Goal: Navigation & Orientation: Find specific page/section

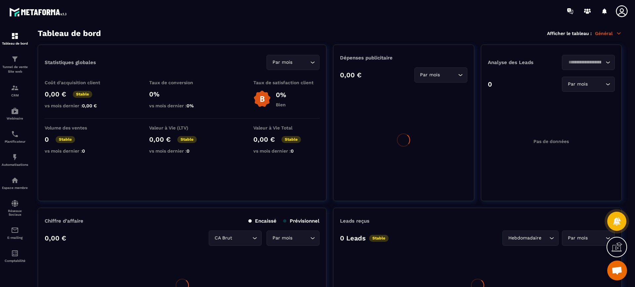
click at [618, 9] on icon at bounding box center [621, 11] width 13 height 13
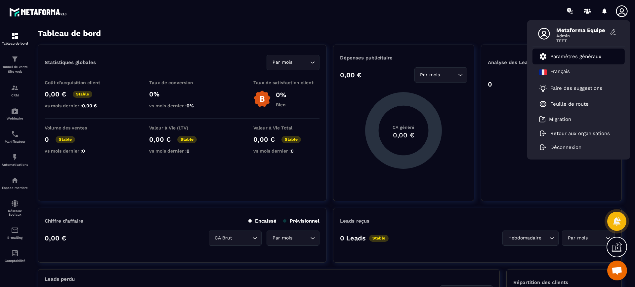
click at [580, 56] on p "Paramètres généraux" at bounding box center [575, 57] width 51 height 6
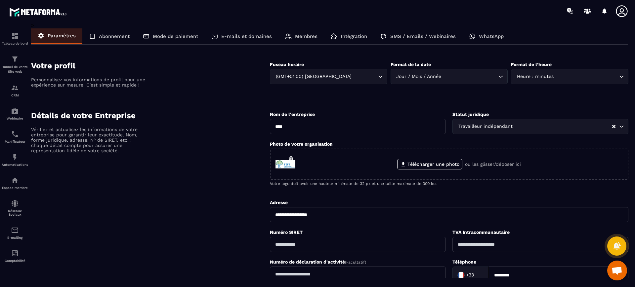
click at [300, 38] on p "Membres" at bounding box center [306, 36] width 22 height 6
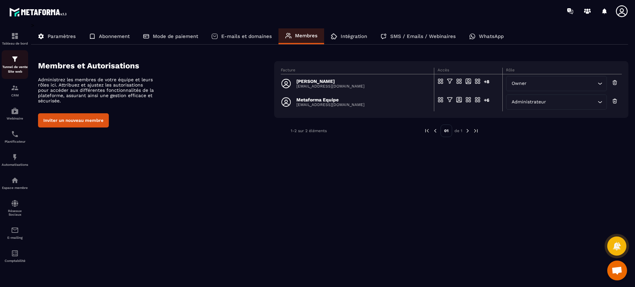
click at [6, 66] on p "Tunnel de vente Site web" at bounding box center [15, 69] width 26 height 9
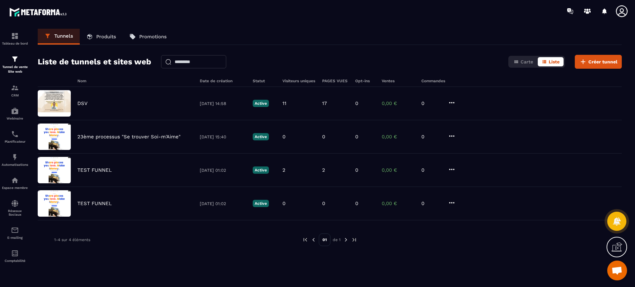
click at [622, 15] on icon at bounding box center [621, 11] width 13 height 13
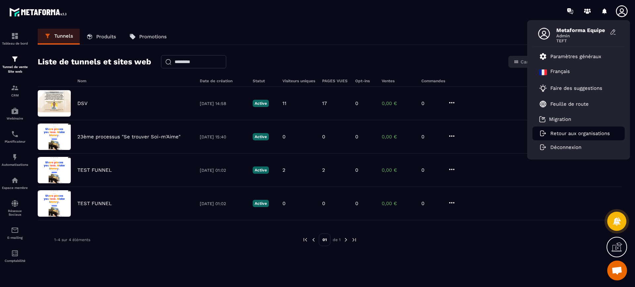
click at [566, 138] on li "Retour aux organisations" at bounding box center [578, 134] width 92 height 14
click at [565, 133] on p "Retour aux organisations" at bounding box center [580, 134] width 60 height 6
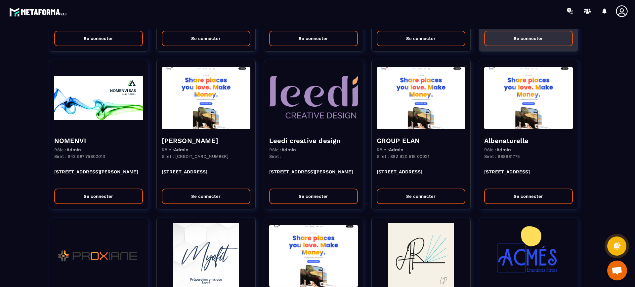
scroll to position [1256, 0]
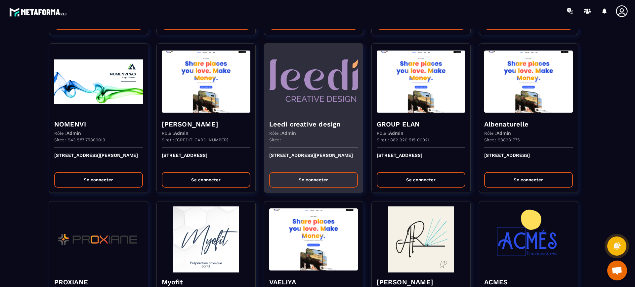
click at [280, 129] on div "Leedi creative design Rôle : Admin Siret :" at bounding box center [313, 131] width 99 height 33
